Goal: Task Accomplishment & Management: Manage account settings

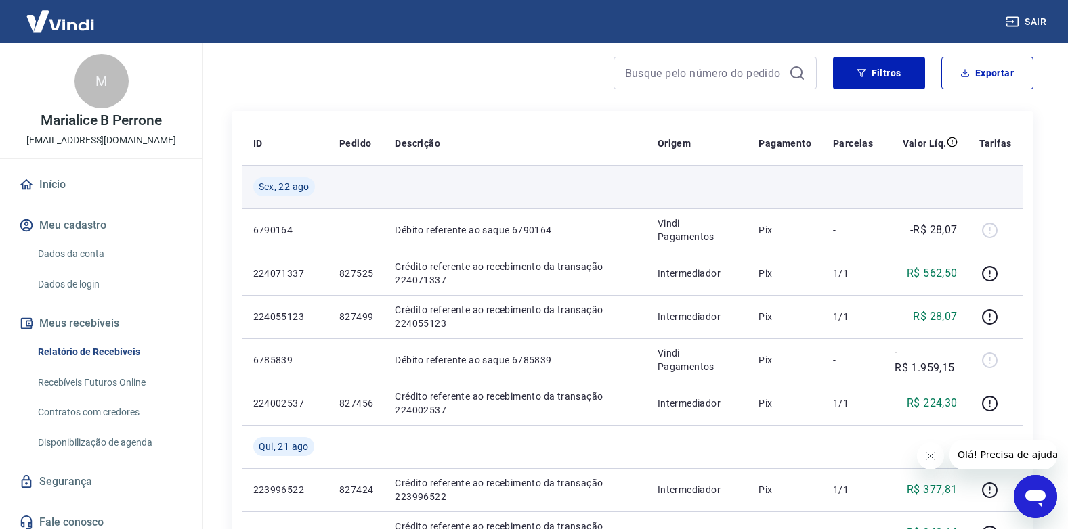
scroll to position [135, 0]
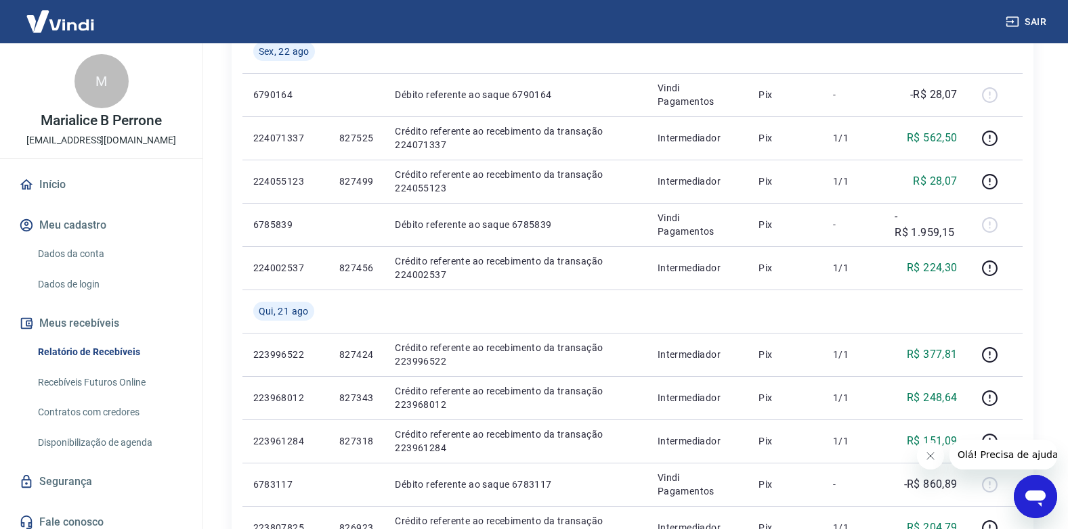
scroll to position [271, 0]
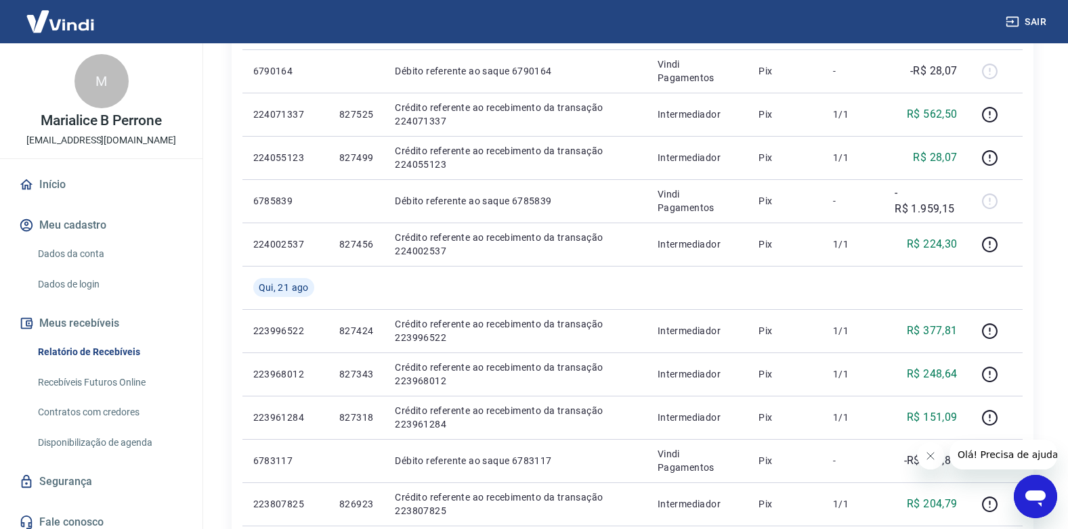
click at [214, 142] on div "Início / Meus Recebíveis / Relatório de Recebíveis Relatório de Recebíveis Saib…" at bounding box center [632, 469] width 867 height 1395
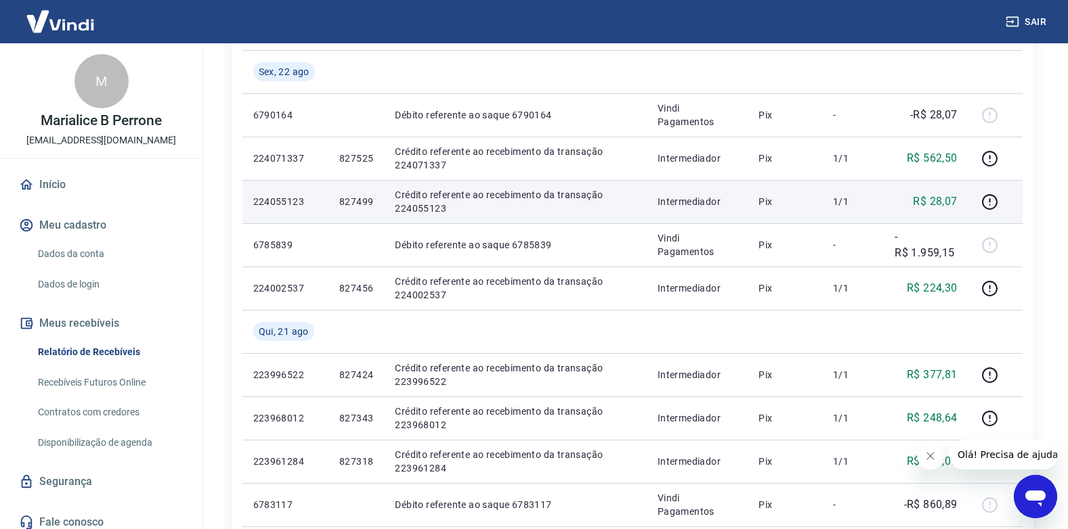
scroll to position [203, 0]
